Goal: Check status: Check status

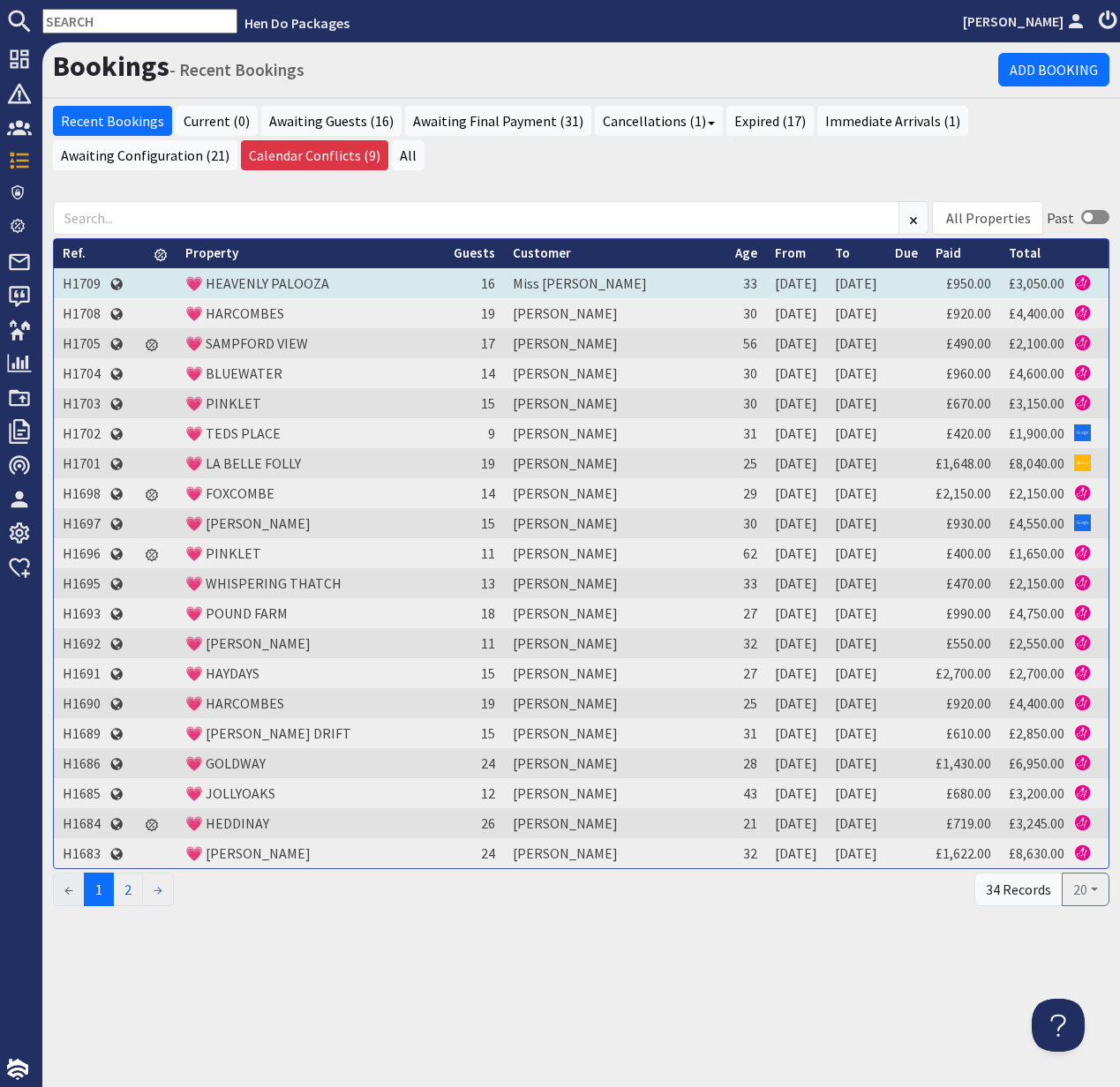
click at [83, 275] on td "H1709" at bounding box center [81, 283] width 55 height 30
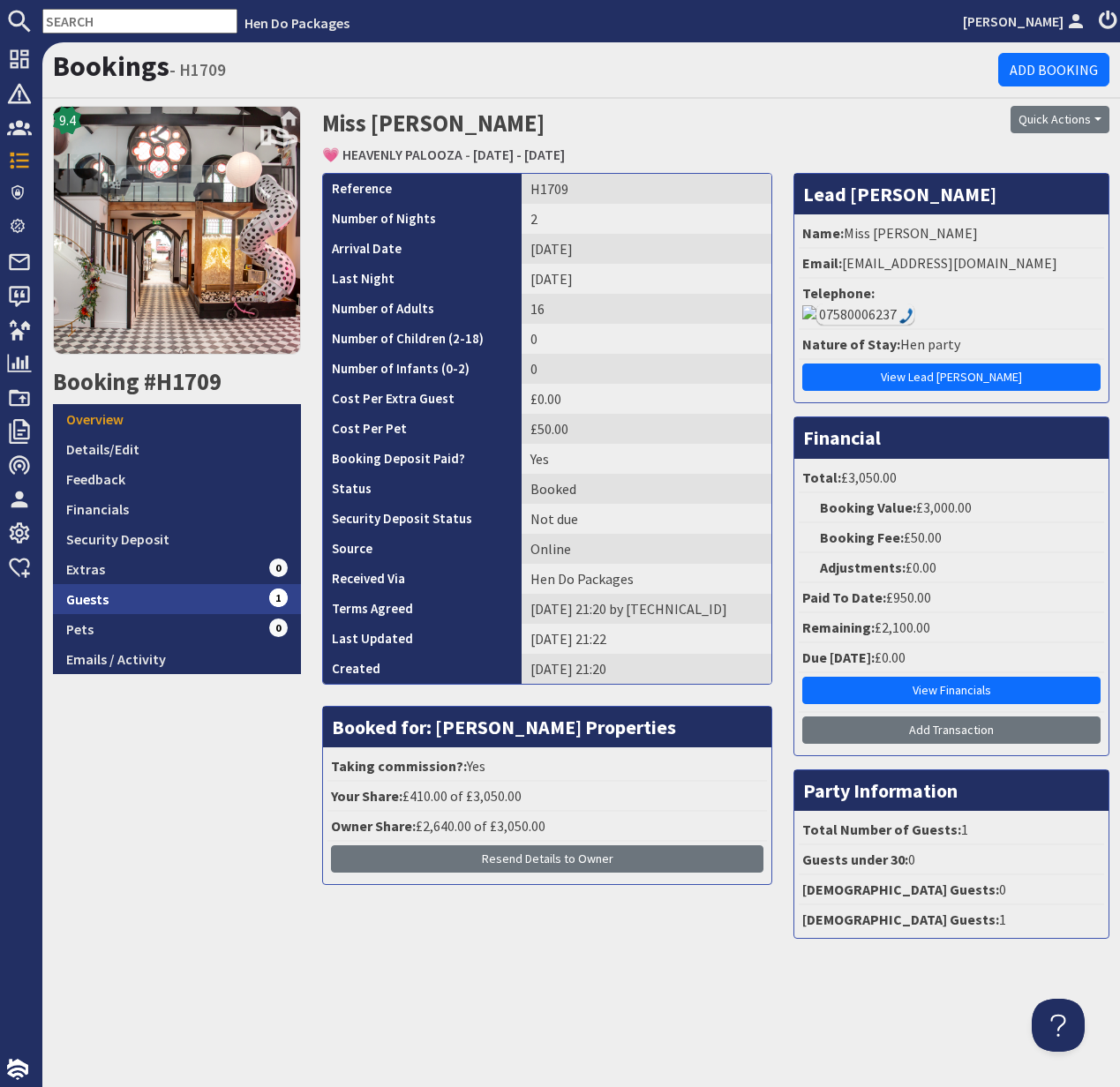
click at [92, 601] on link "Guests 1" at bounding box center [177, 599] width 248 height 30
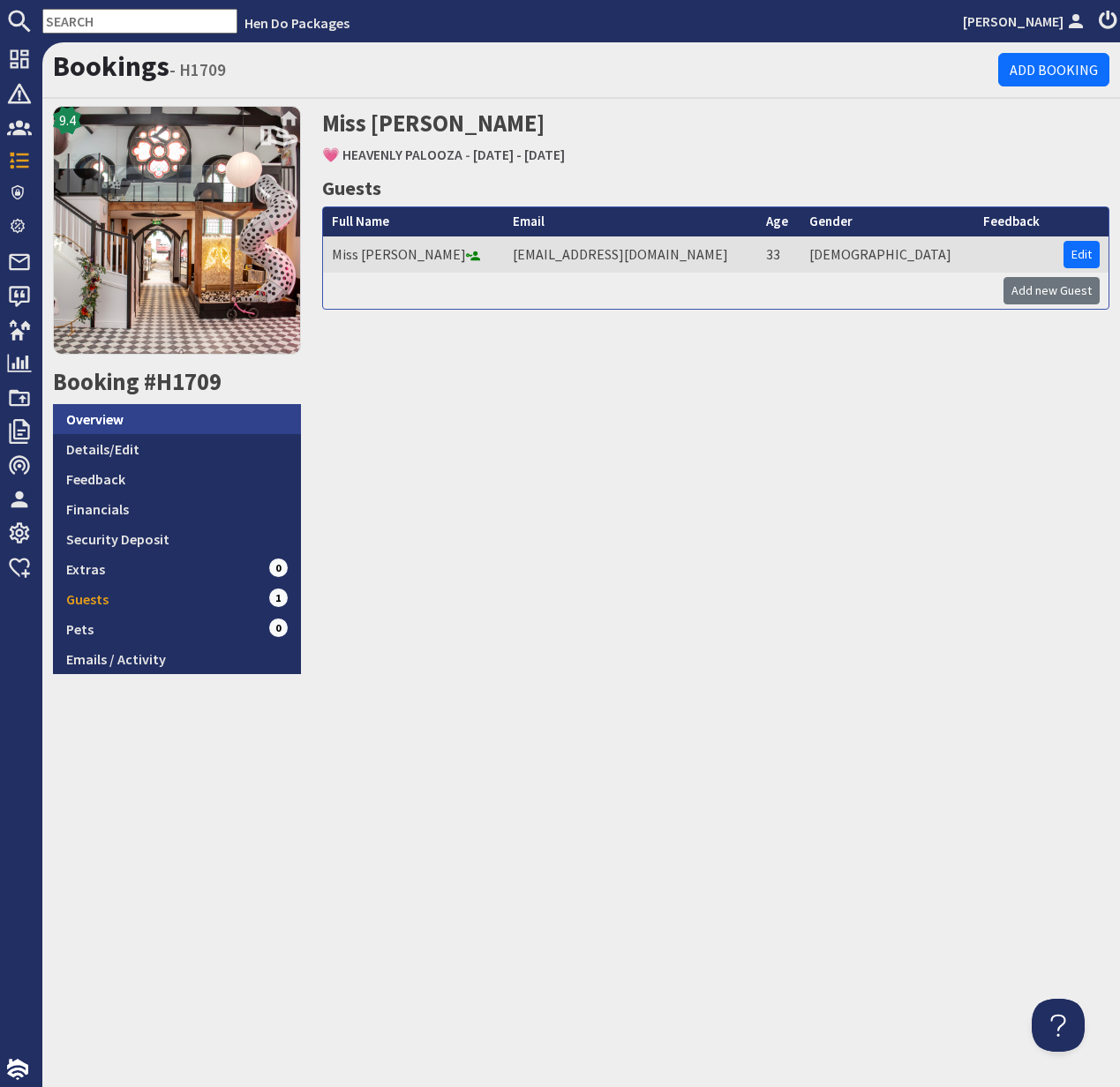
click at [112, 415] on link "Overview" at bounding box center [177, 419] width 248 height 30
